Goal: Information Seeking & Learning: Learn about a topic

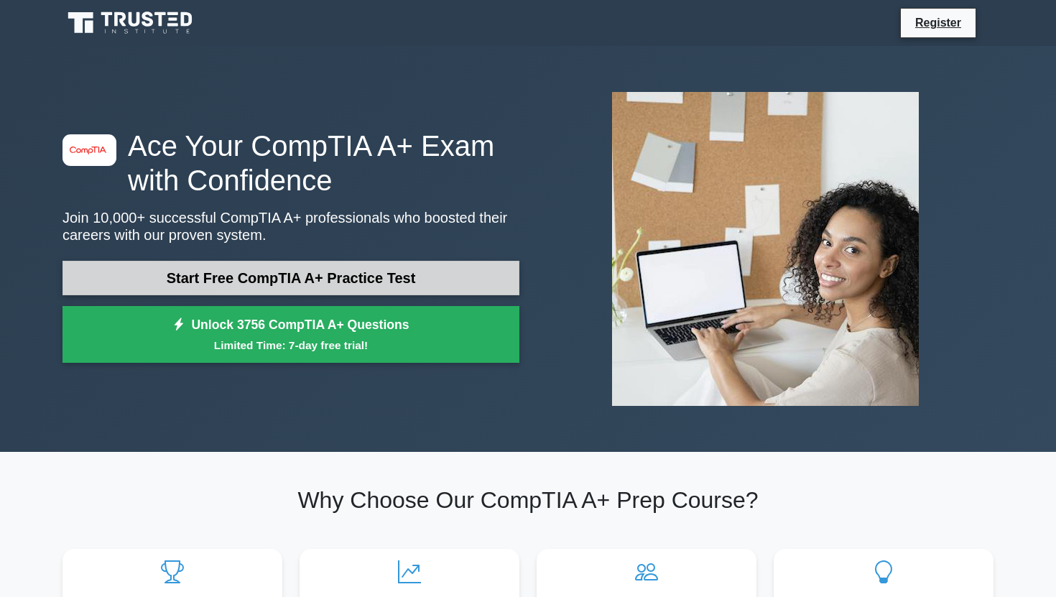
click at [243, 285] on link "Start Free CompTIA A+ Practice Test" at bounding box center [290, 278] width 457 height 34
click at [312, 278] on link "Start Free CompTIA A+ Practice Test" at bounding box center [290, 278] width 457 height 34
